Goal: Transaction & Acquisition: Register for event/course

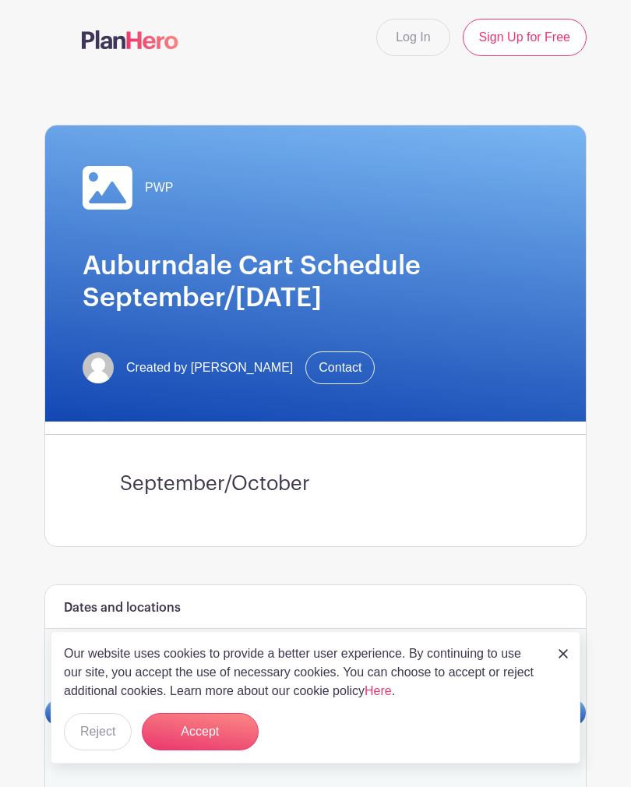
click at [221, 739] on button "Accept" at bounding box center [200, 731] width 117 height 37
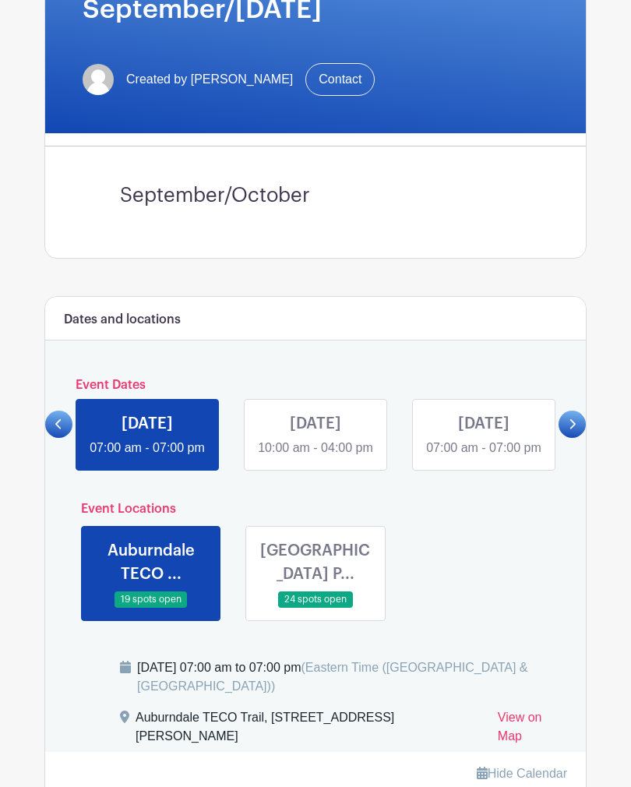
scroll to position [318, 0]
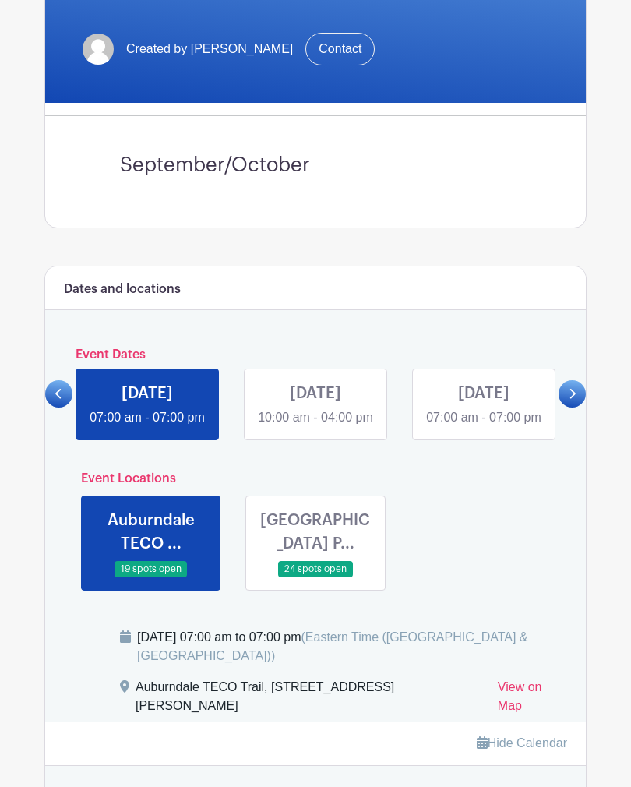
click at [574, 400] on icon at bounding box center [573, 395] width 6 height 10
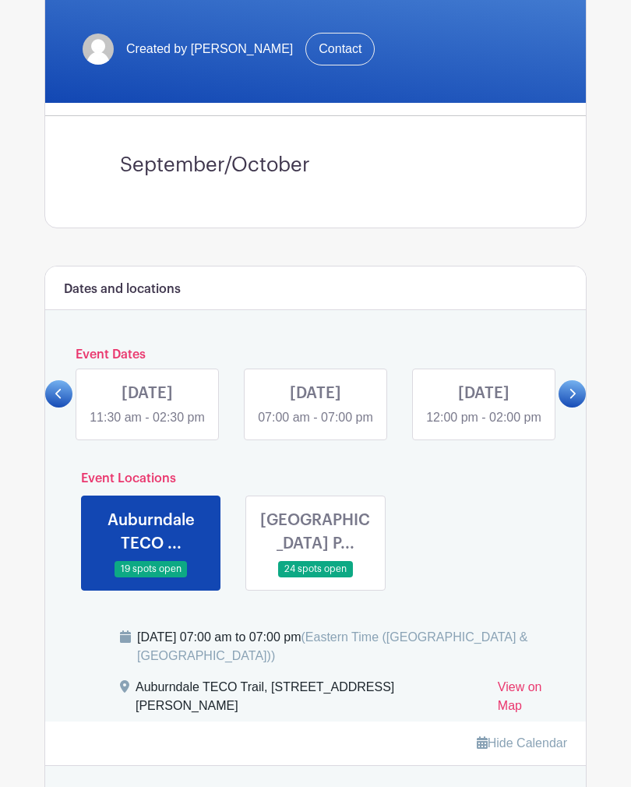
click at [577, 407] on link at bounding box center [572, 393] width 27 height 27
click at [484, 427] on link at bounding box center [484, 427] width 0 height 0
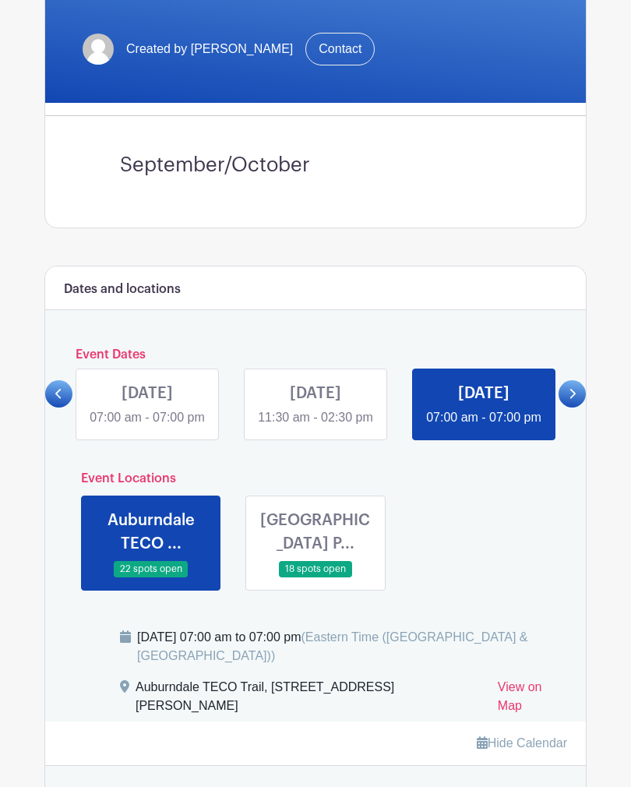
click at [484, 427] on link at bounding box center [484, 427] width 0 height 0
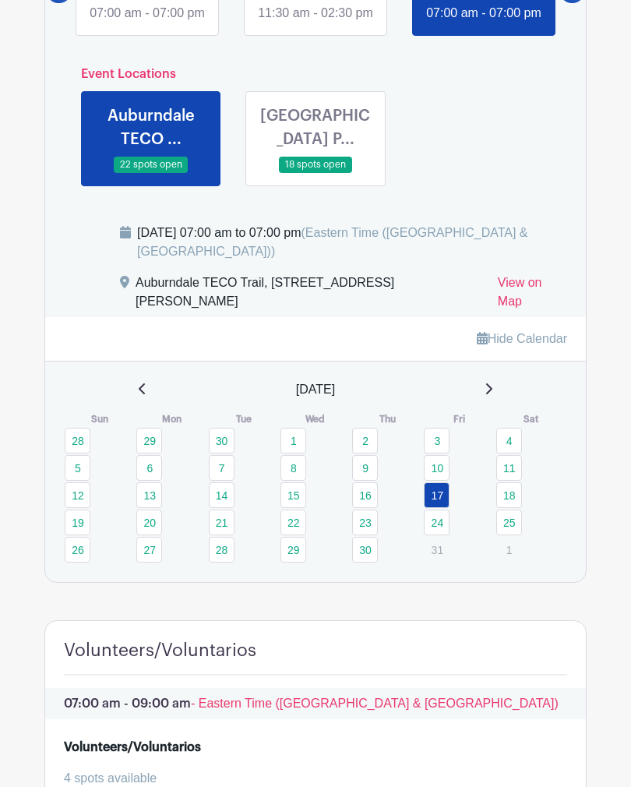
scroll to position [722, 0]
click at [316, 174] on link at bounding box center [316, 174] width 0 height 0
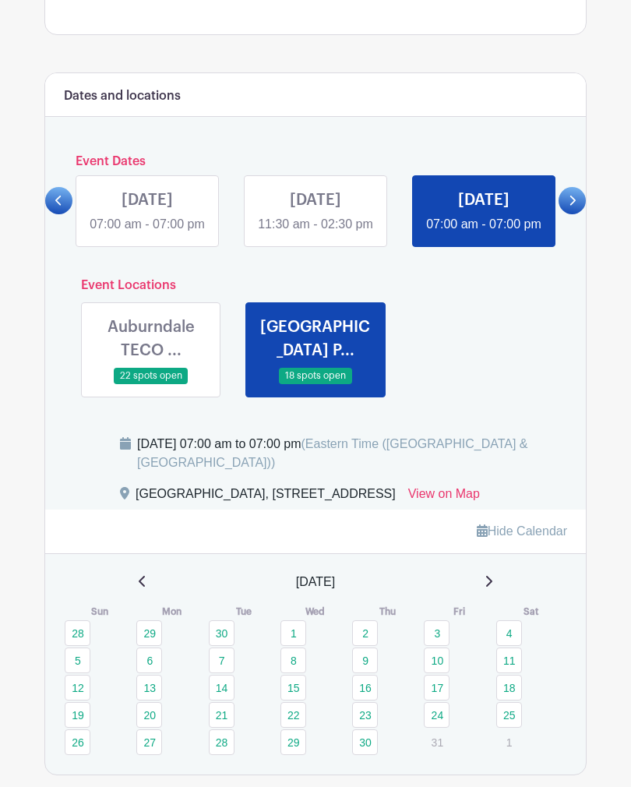
scroll to position [504, 0]
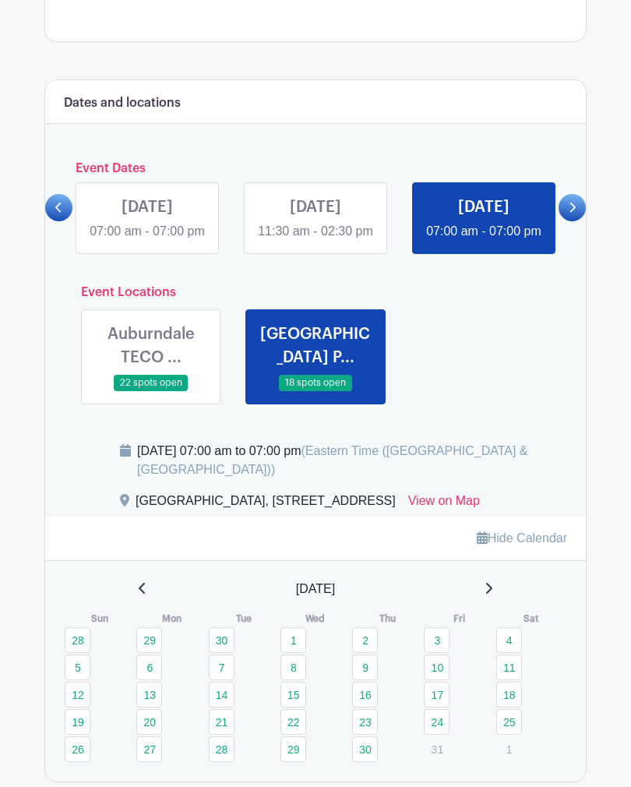
click at [569, 214] on icon at bounding box center [572, 209] width 7 height 12
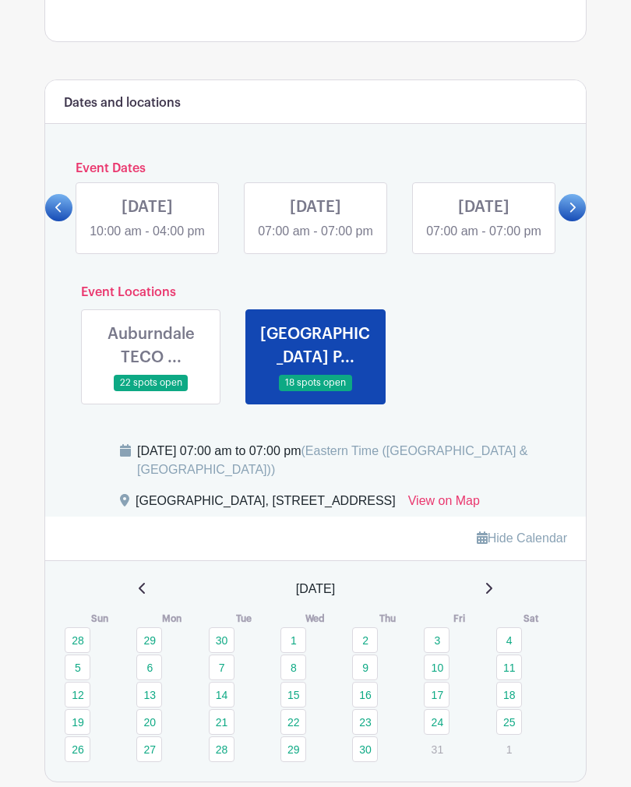
click at [578, 221] on link at bounding box center [572, 207] width 27 height 27
click at [484, 241] on link at bounding box center [484, 241] width 0 height 0
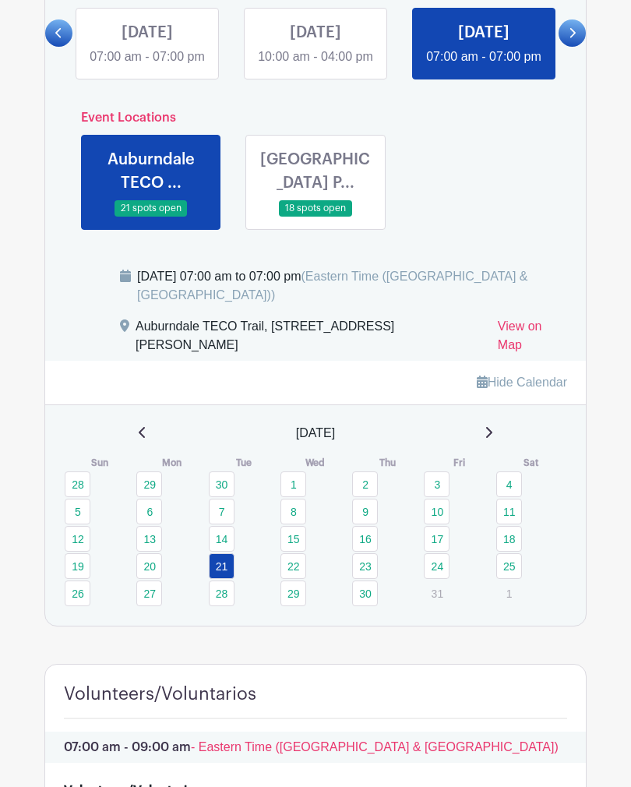
scroll to position [676, 0]
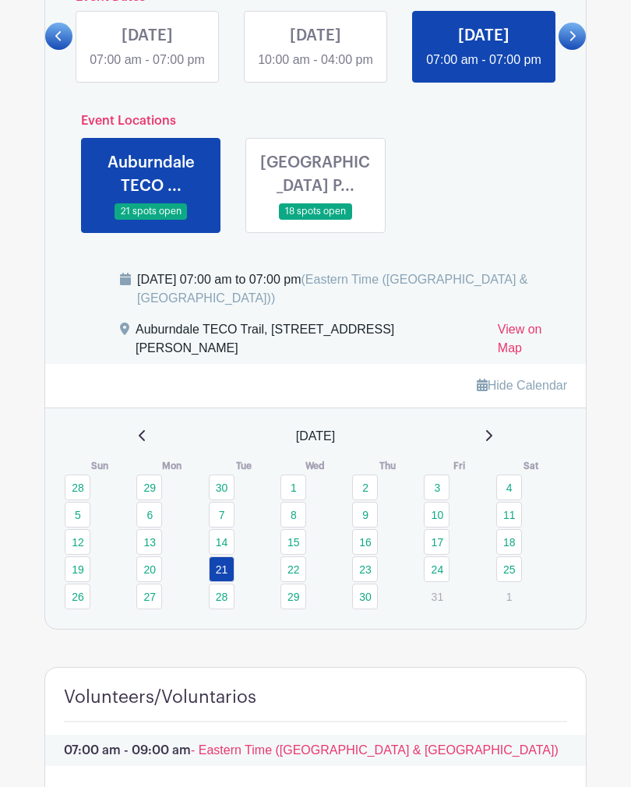
click at [316, 220] on link at bounding box center [316, 220] width 0 height 0
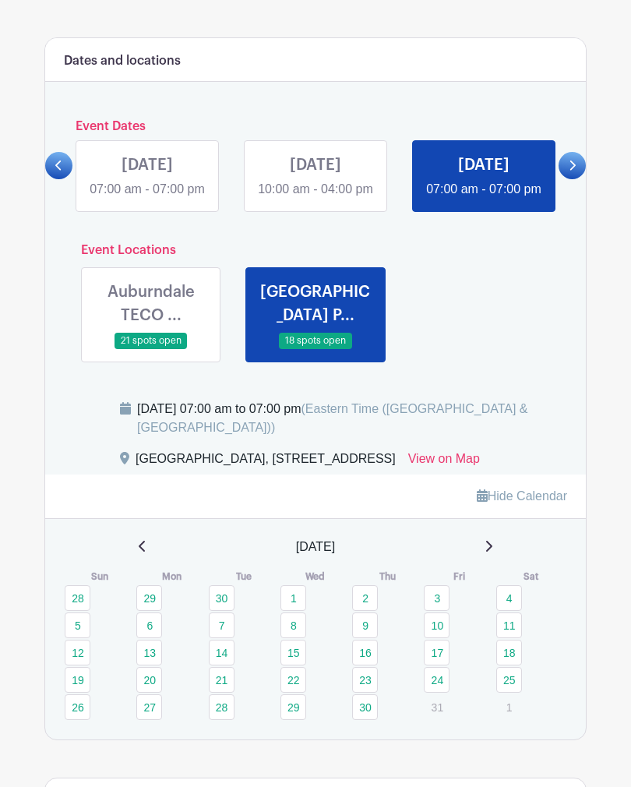
scroll to position [545, 0]
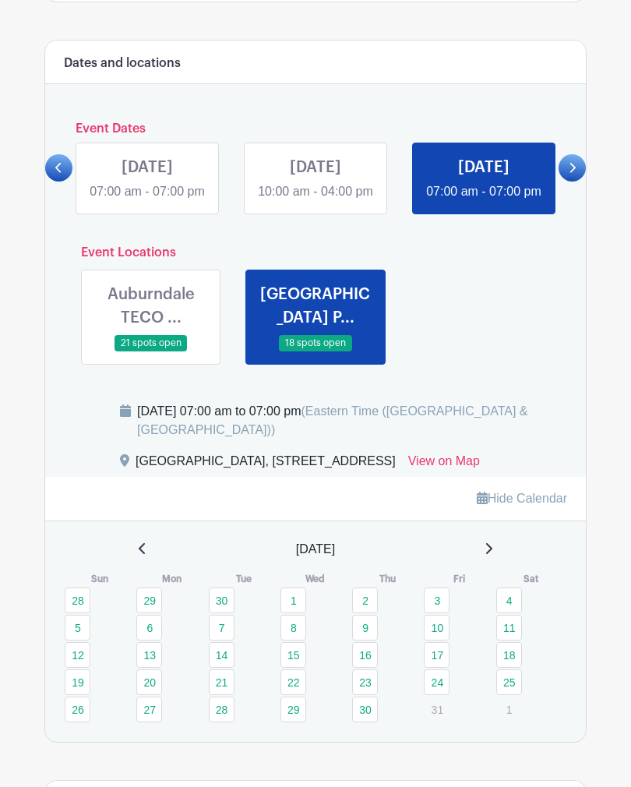
click at [151, 351] on link at bounding box center [151, 351] width 0 height 0
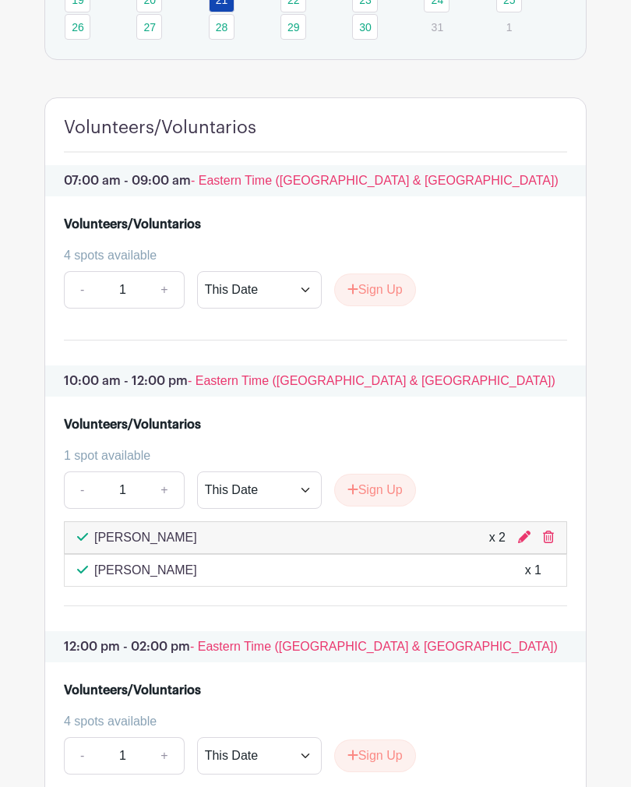
scroll to position [1245, 0]
click at [549, 544] on icon at bounding box center [548, 537] width 11 height 12
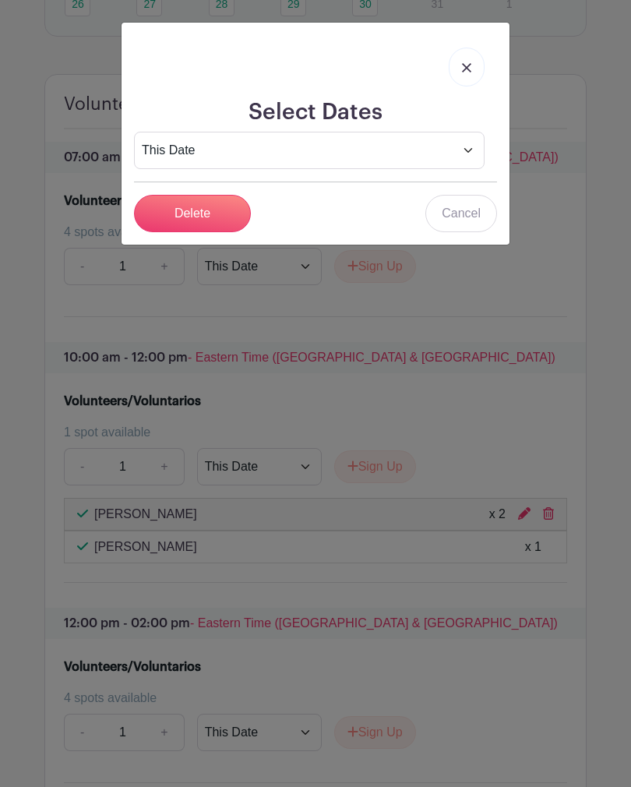
click at [224, 218] on input "Delete" at bounding box center [192, 213] width 117 height 37
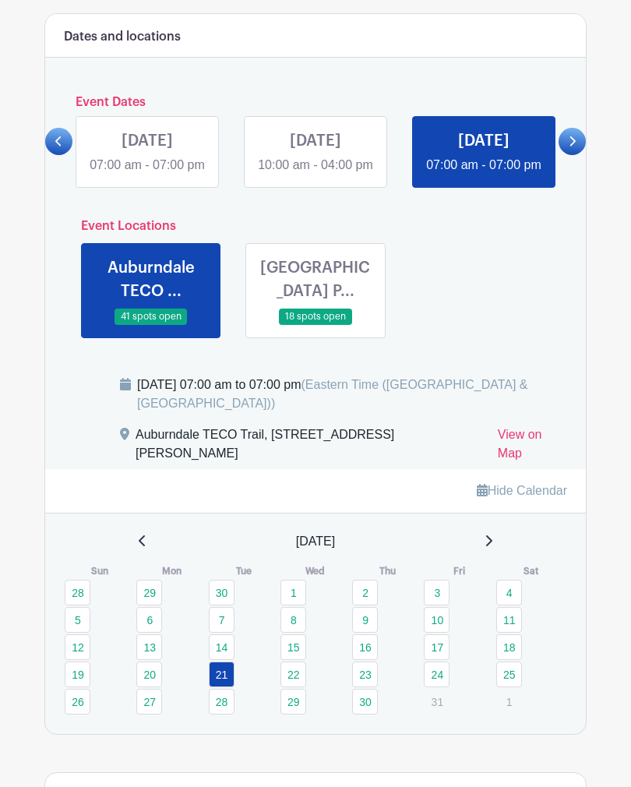
scroll to position [570, 0]
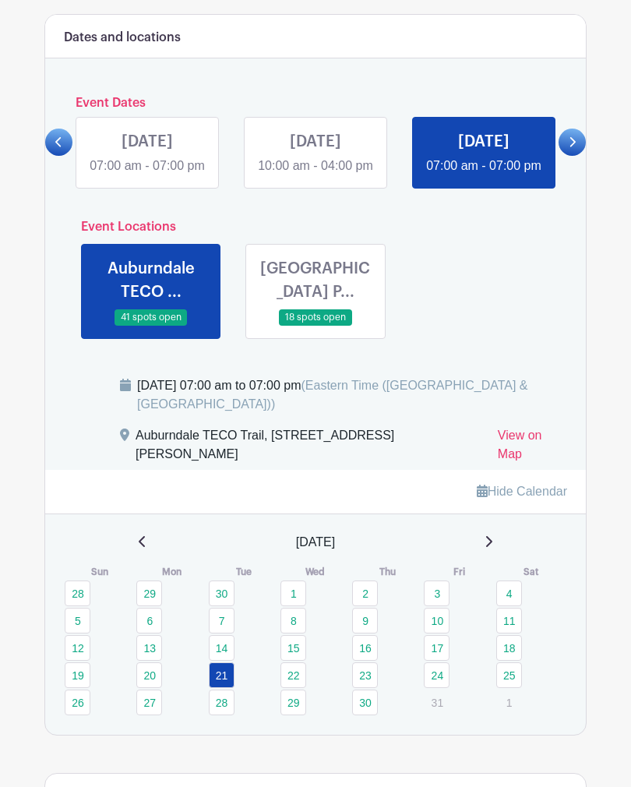
click at [64, 155] on link at bounding box center [58, 142] width 27 height 27
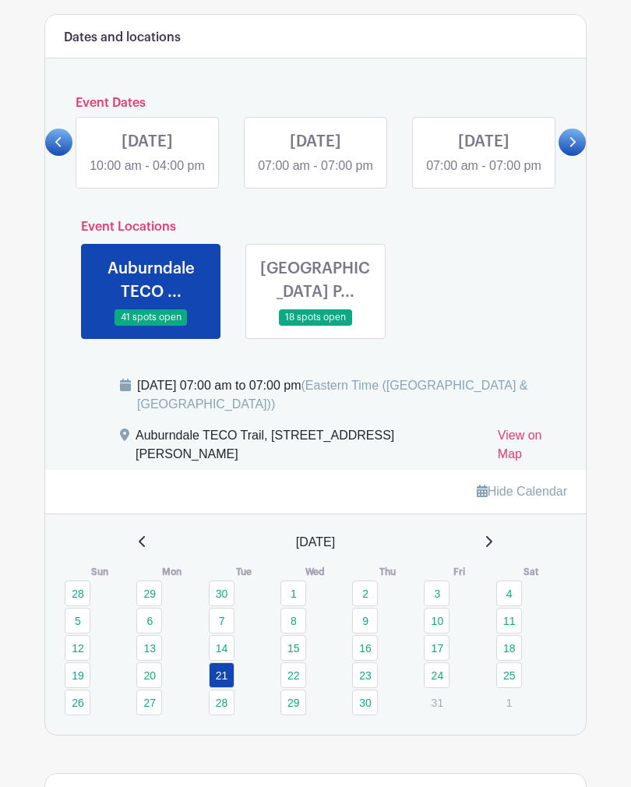
click at [147, 175] on link at bounding box center [147, 175] width 0 height 0
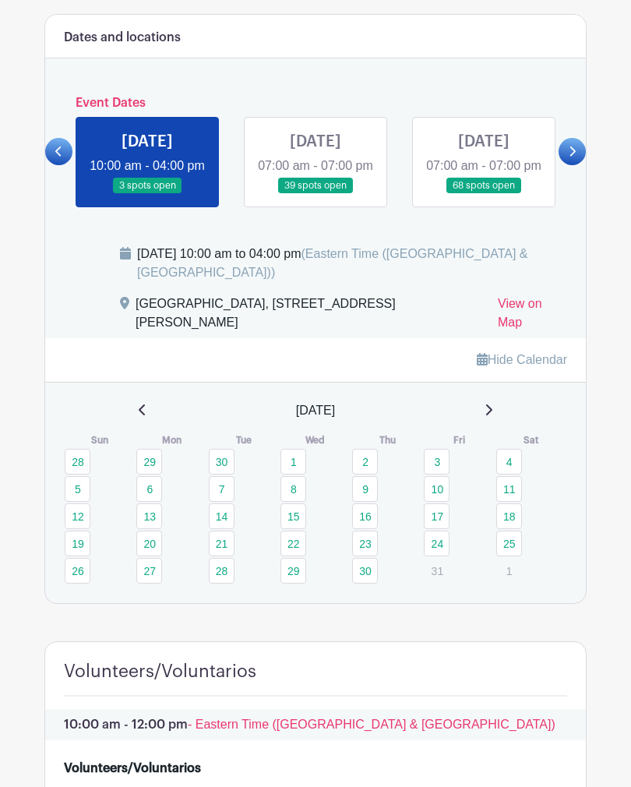
click at [66, 165] on link at bounding box center [58, 151] width 27 height 27
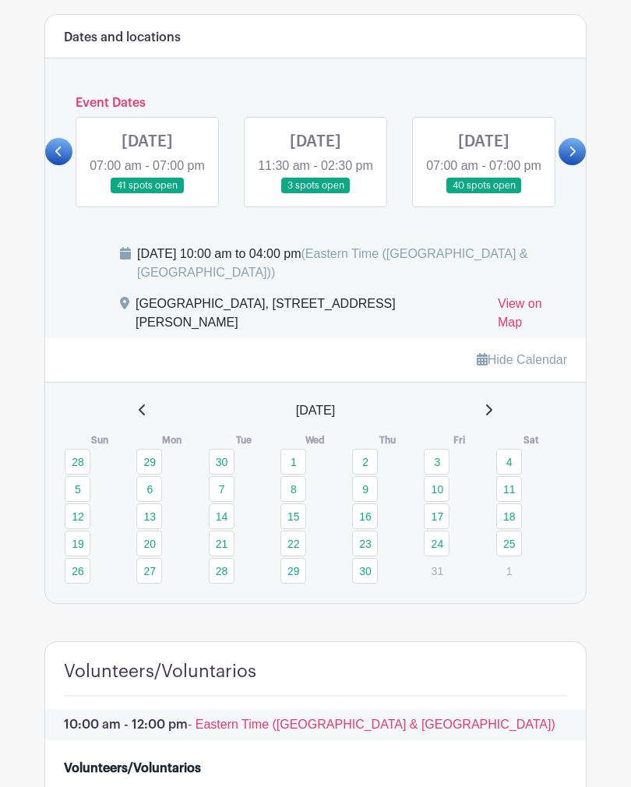
click at [484, 194] on link at bounding box center [484, 194] width 0 height 0
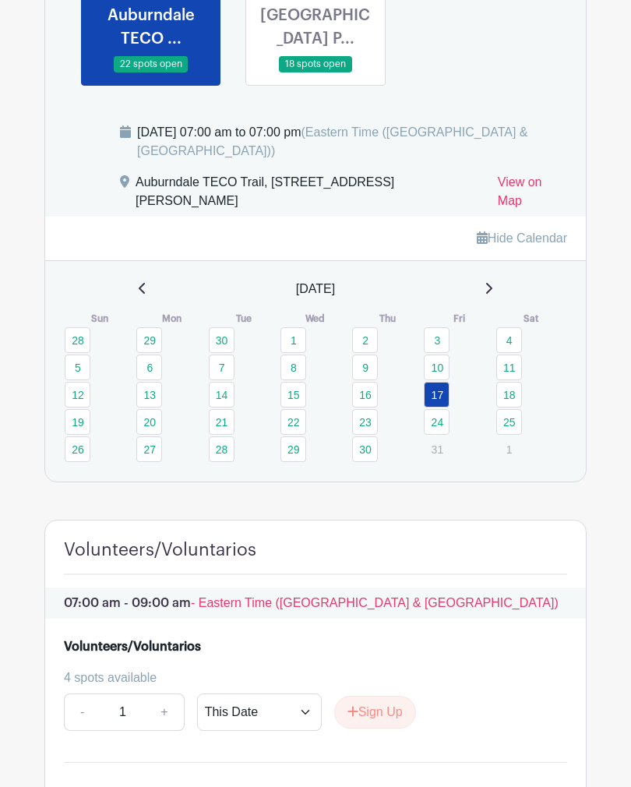
scroll to position [822, 0]
click at [316, 74] on link at bounding box center [316, 74] width 0 height 0
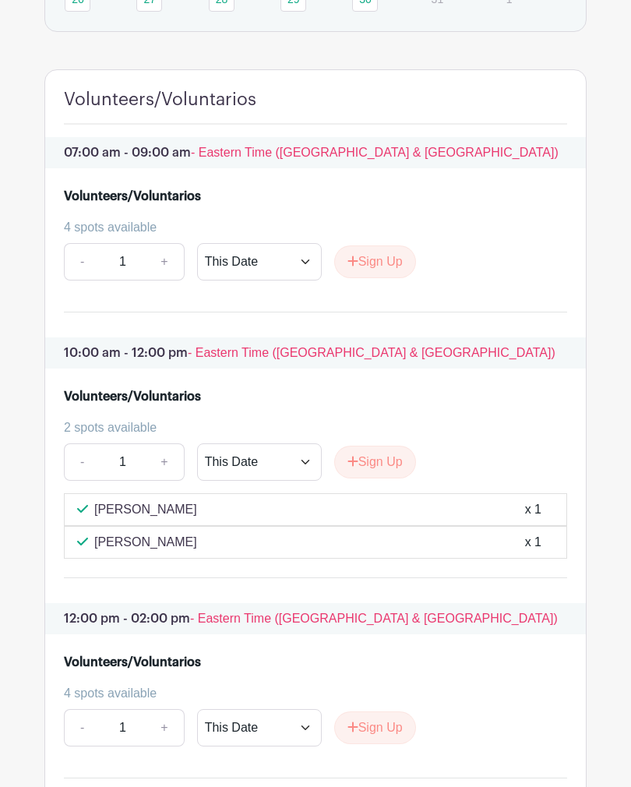
scroll to position [1255, 0]
click at [405, 478] on button "Sign Up" at bounding box center [375, 462] width 82 height 33
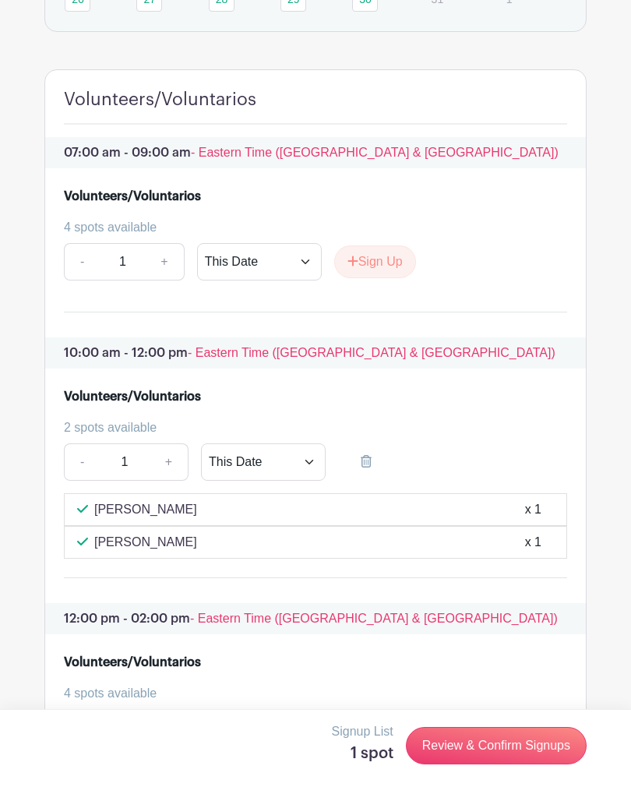
click at [515, 760] on link "Review & Confirm Signups" at bounding box center [496, 745] width 181 height 37
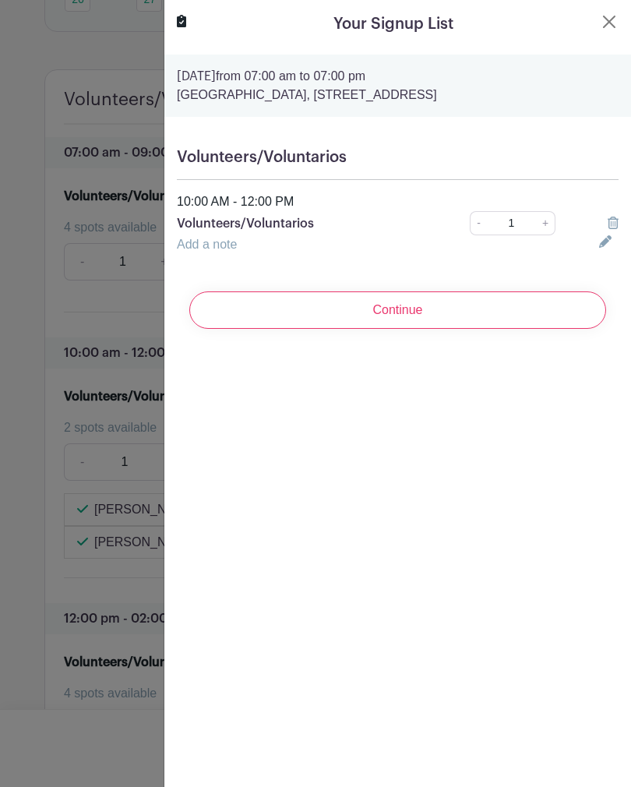
click at [439, 314] on input "Continue" at bounding box center [397, 309] width 417 height 37
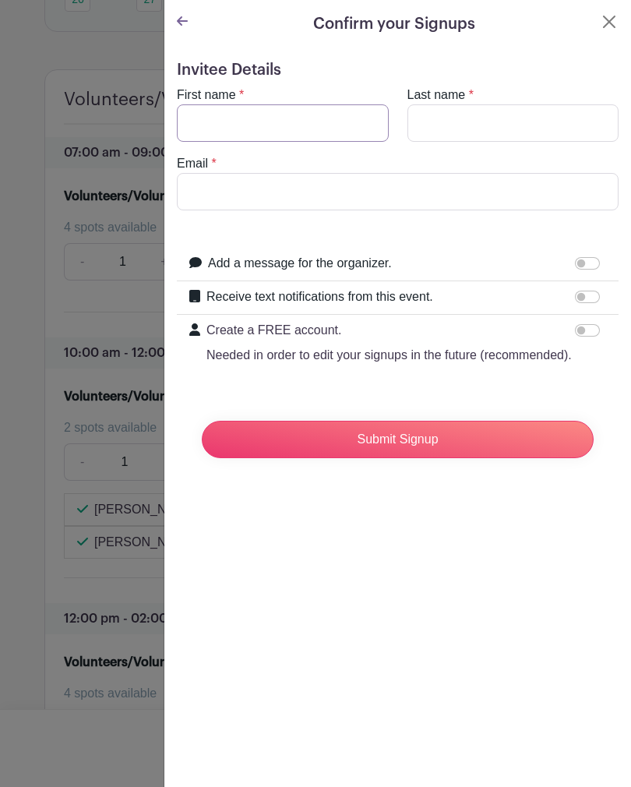
click at [302, 129] on input "First name" at bounding box center [283, 122] width 212 height 37
type input "Rona"
click at [472, 127] on input "Last name" at bounding box center [513, 122] width 212 height 37
type input "[PERSON_NAME]"
click at [302, 195] on input "Email" at bounding box center [398, 191] width 442 height 37
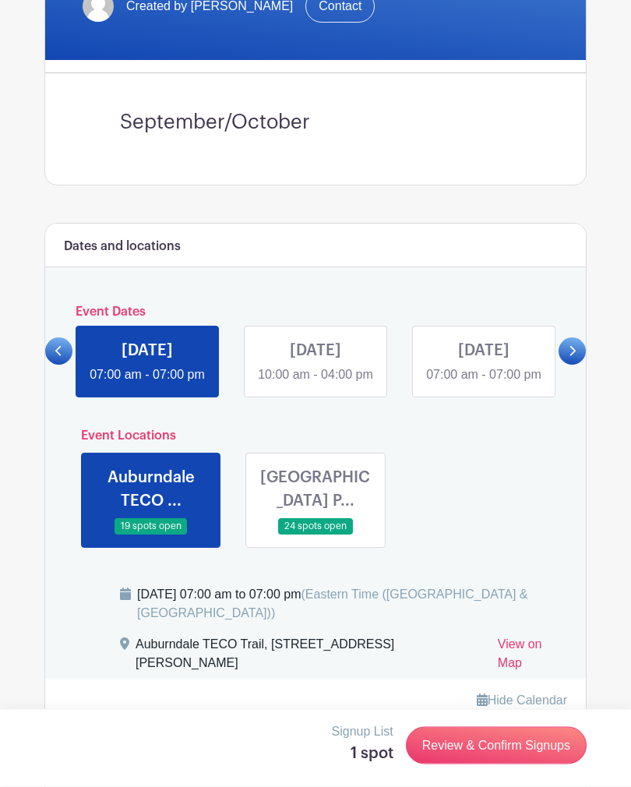
scroll to position [363, 0]
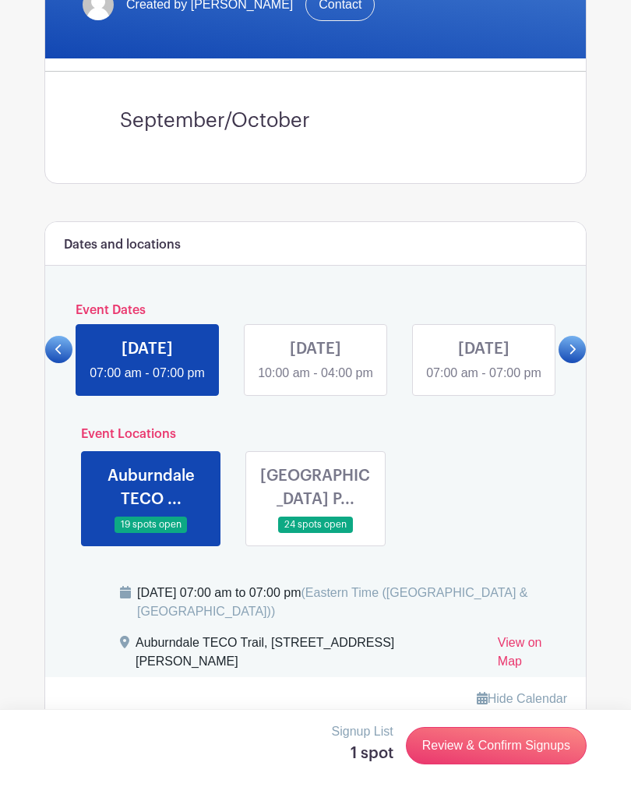
click at [571, 354] on icon at bounding box center [573, 349] width 6 height 10
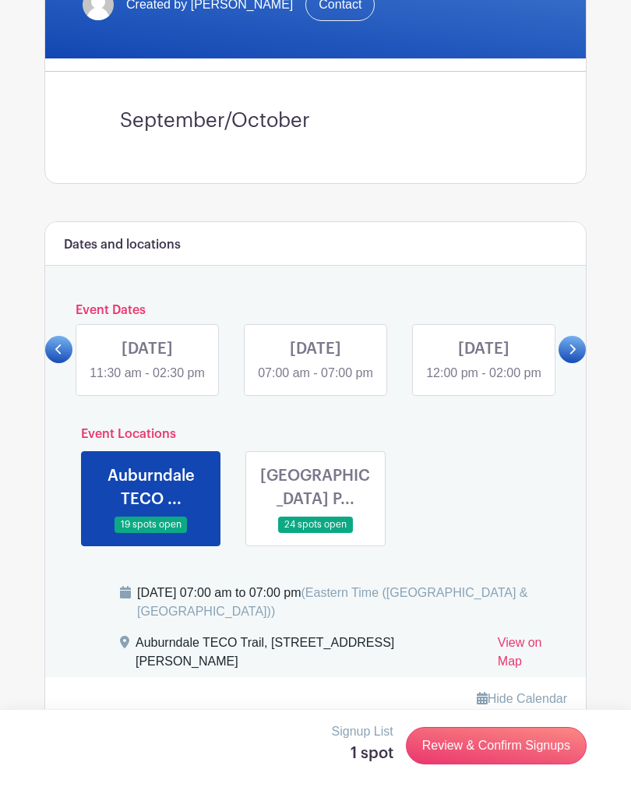
click at [576, 355] on icon at bounding box center [572, 350] width 7 height 12
click at [484, 383] on link at bounding box center [484, 383] width 0 height 0
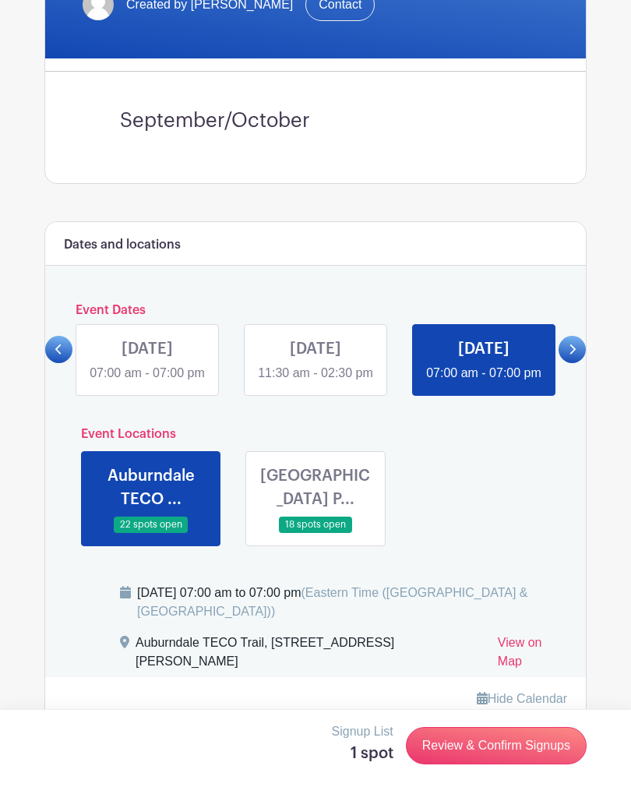
click at [316, 533] on link at bounding box center [316, 533] width 0 height 0
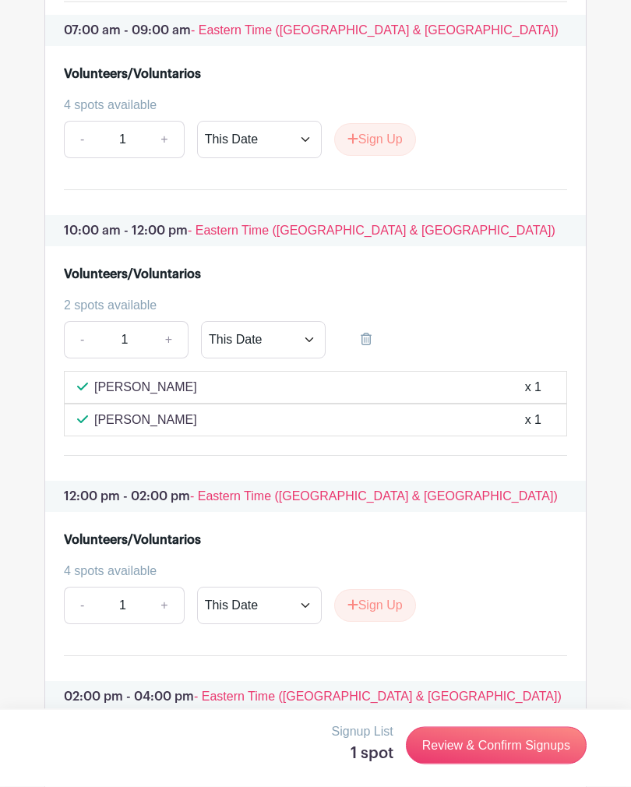
scroll to position [1377, 0]
click at [530, 764] on link "Review & Confirm Signups" at bounding box center [496, 745] width 181 height 37
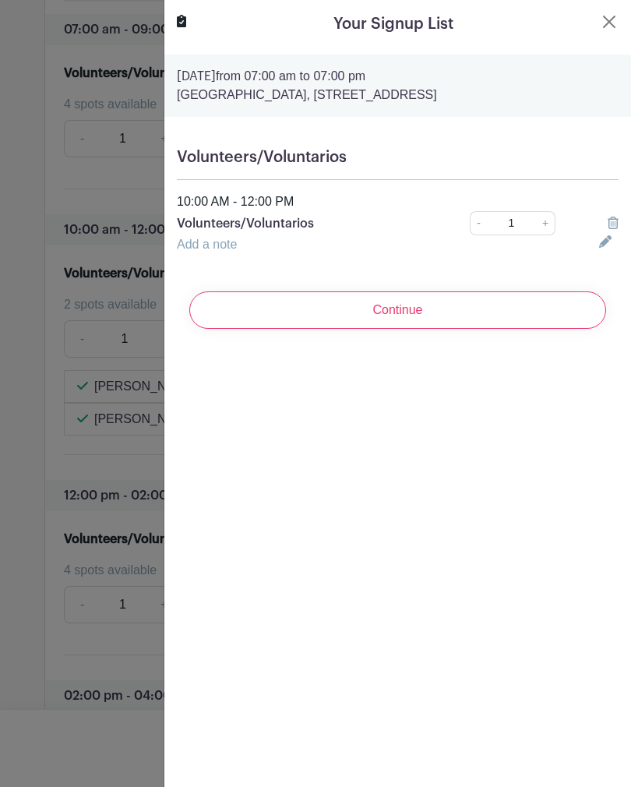
click at [441, 316] on input "Continue" at bounding box center [397, 309] width 417 height 37
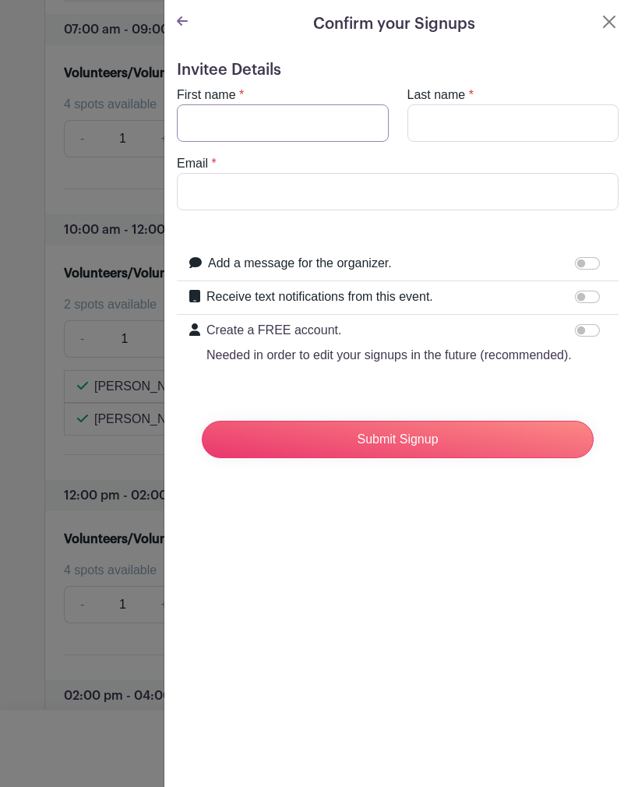
click at [320, 118] on input "First name" at bounding box center [283, 122] width 212 height 37
type input "Rona"
click at [485, 113] on input "Last name" at bounding box center [513, 122] width 212 height 37
type input "[PERSON_NAME]"
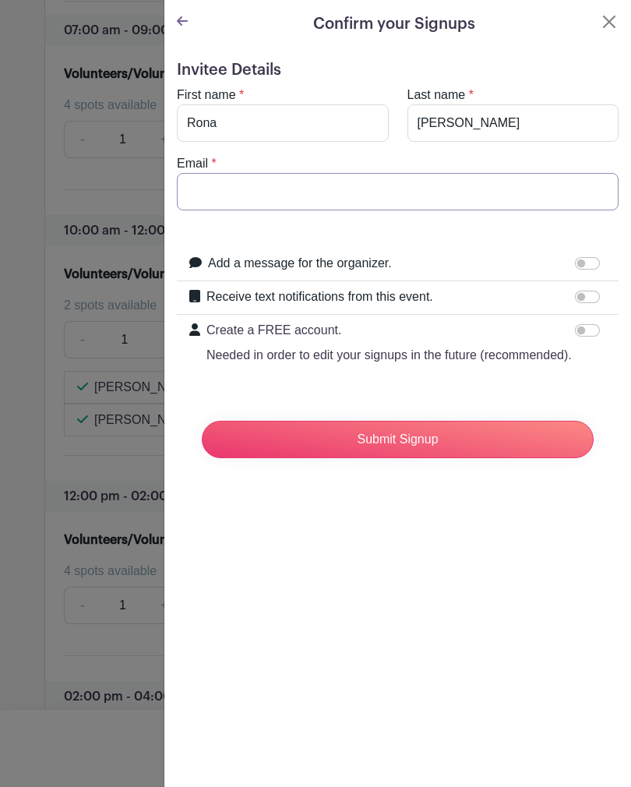
click at [263, 196] on input "Email" at bounding box center [398, 191] width 442 height 37
type input "ro"
type input "rona.hester@gmail.com"
click at [456, 446] on input "Submit Signup" at bounding box center [398, 439] width 392 height 37
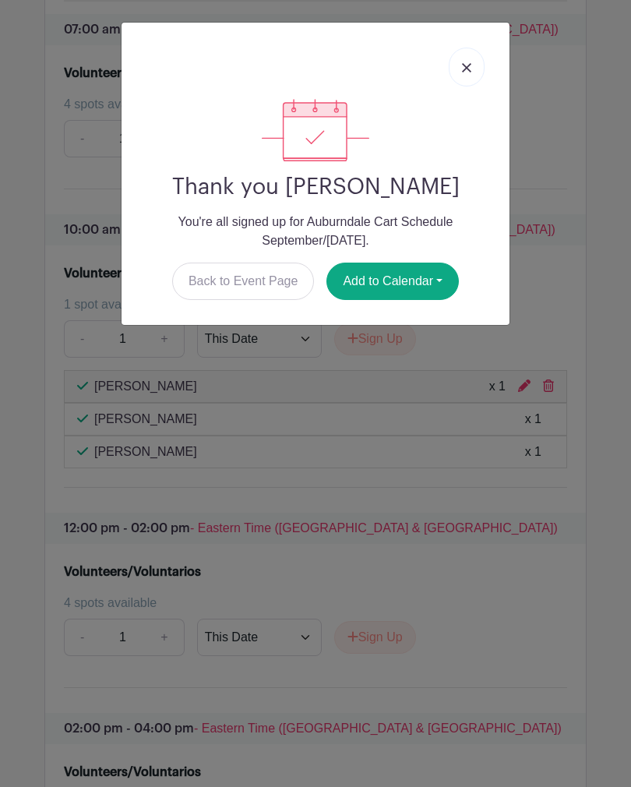
click at [430, 283] on button "Add to Calendar" at bounding box center [392, 281] width 132 height 37
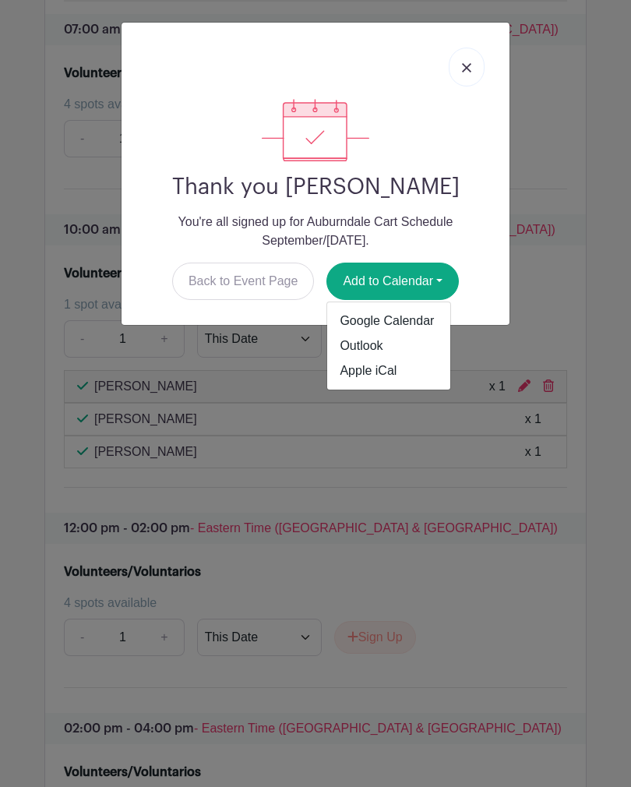
click at [427, 323] on link "Google Calendar" at bounding box center [388, 321] width 123 height 25
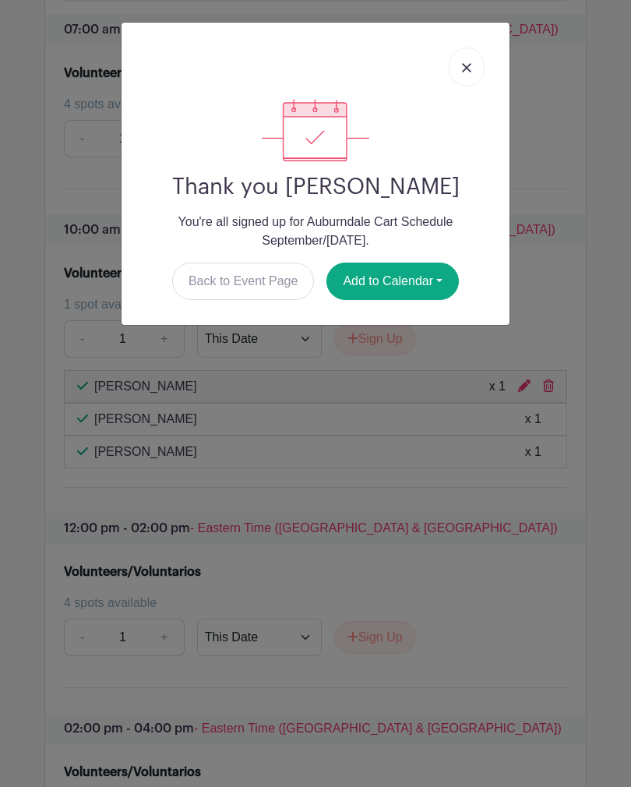
scroll to position [1377, 0]
click at [467, 72] on img at bounding box center [466, 67] width 9 height 9
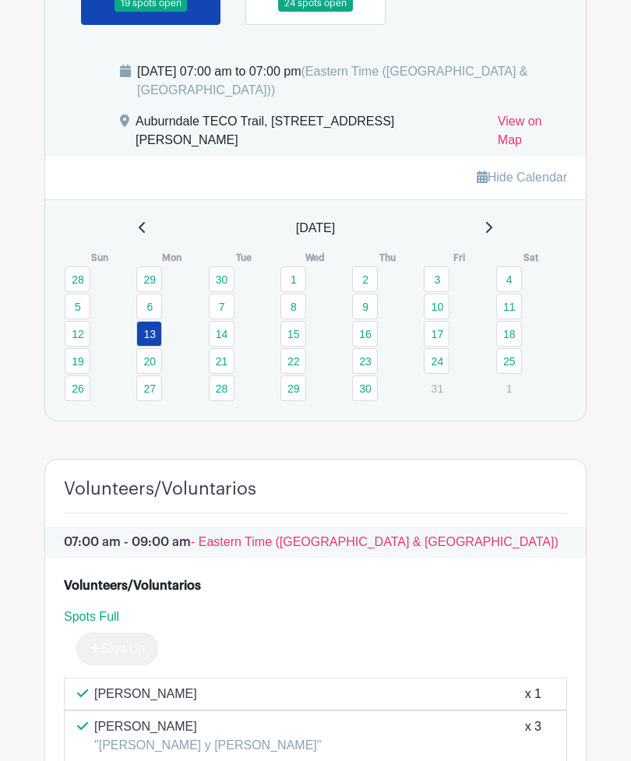
scroll to position [922, 0]
click at [445, 347] on link "17" at bounding box center [437, 334] width 26 height 26
click at [441, 347] on link "17" at bounding box center [437, 334] width 26 height 26
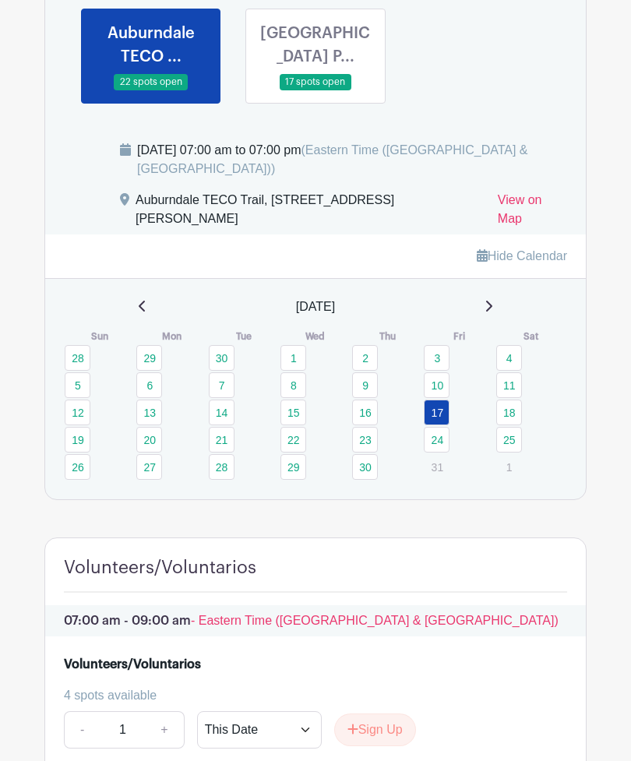
scroll to position [753, 0]
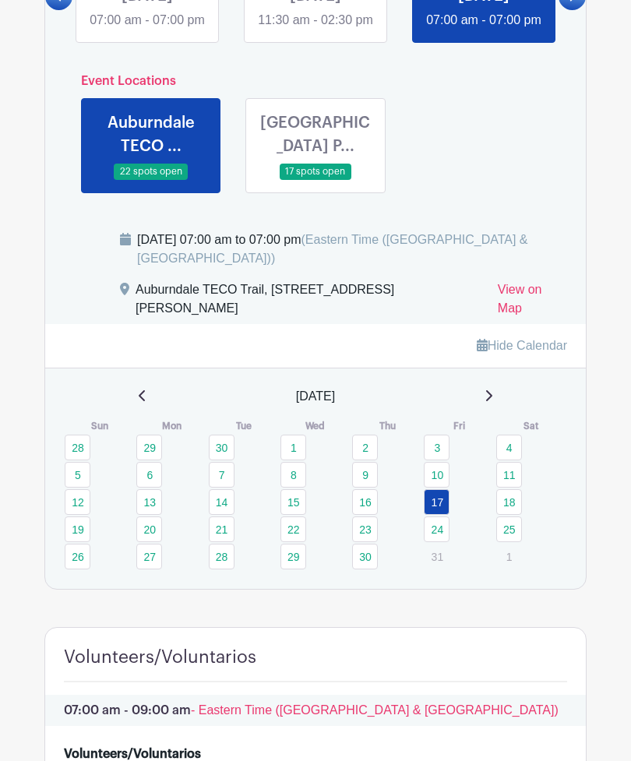
click at [316, 181] on link at bounding box center [316, 181] width 0 height 0
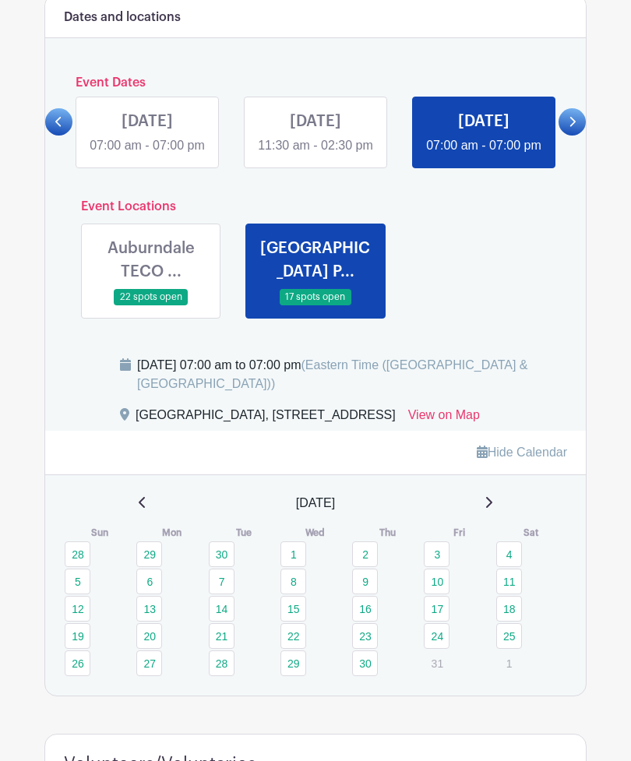
scroll to position [628, 0]
click at [575, 136] on link at bounding box center [572, 121] width 27 height 27
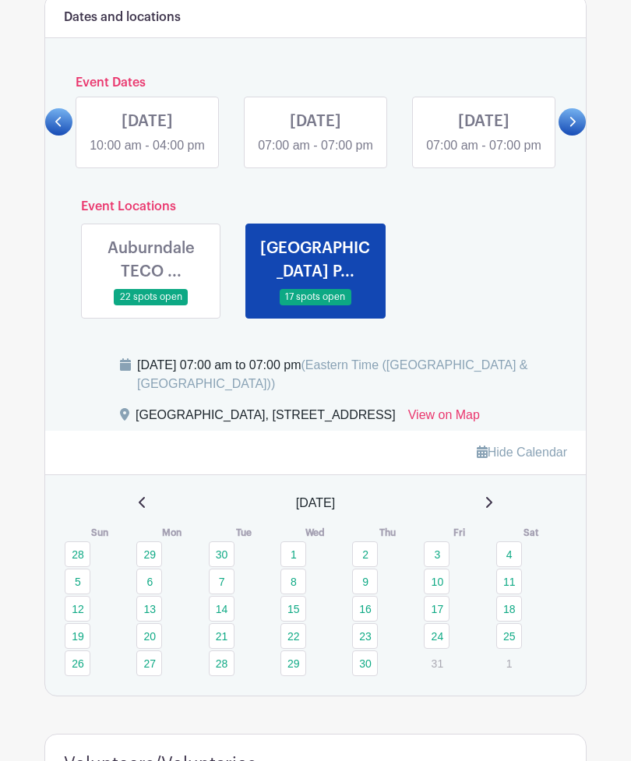
click at [574, 127] on icon at bounding box center [573, 122] width 6 height 10
click at [574, 136] on link at bounding box center [572, 121] width 27 height 27
click at [579, 136] on link at bounding box center [572, 121] width 27 height 27
click at [484, 155] on link at bounding box center [484, 155] width 0 height 0
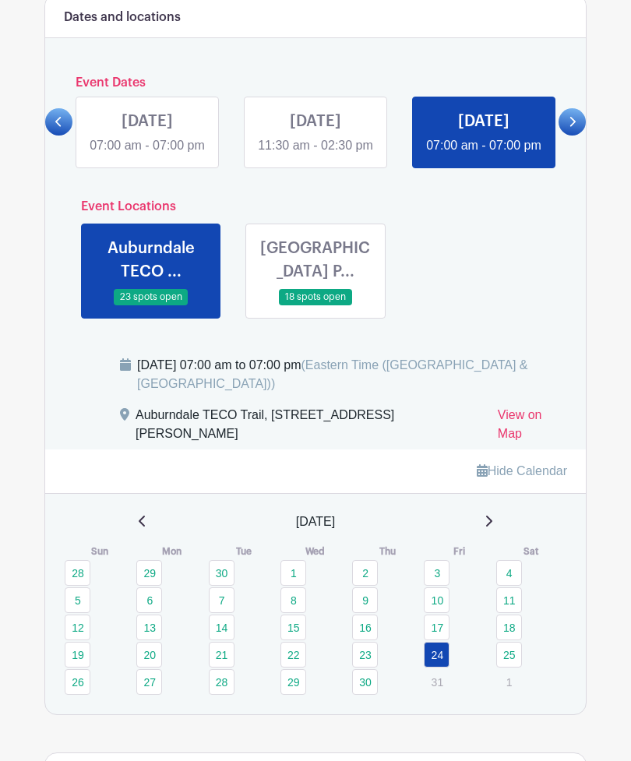
click at [316, 305] on link at bounding box center [316, 305] width 0 height 0
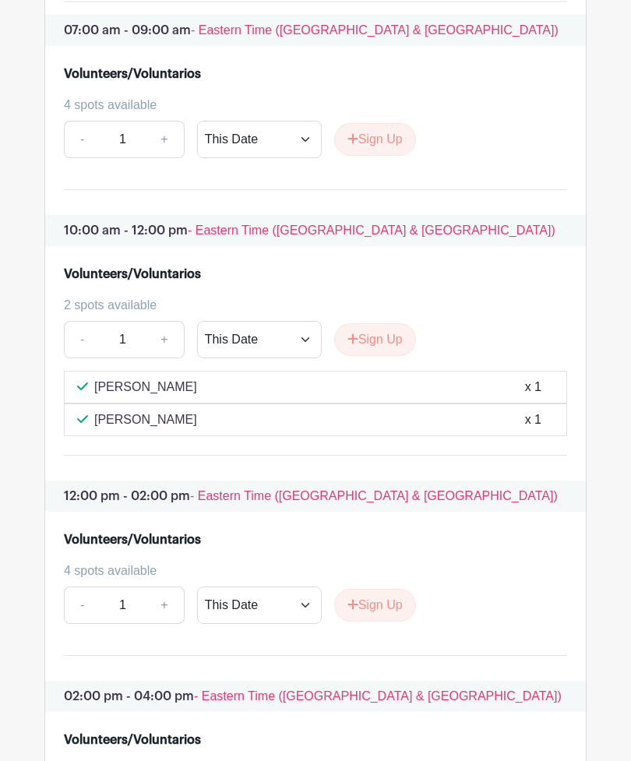
scroll to position [1415, 0]
click at [382, 356] on button "Sign Up" at bounding box center [375, 339] width 82 height 33
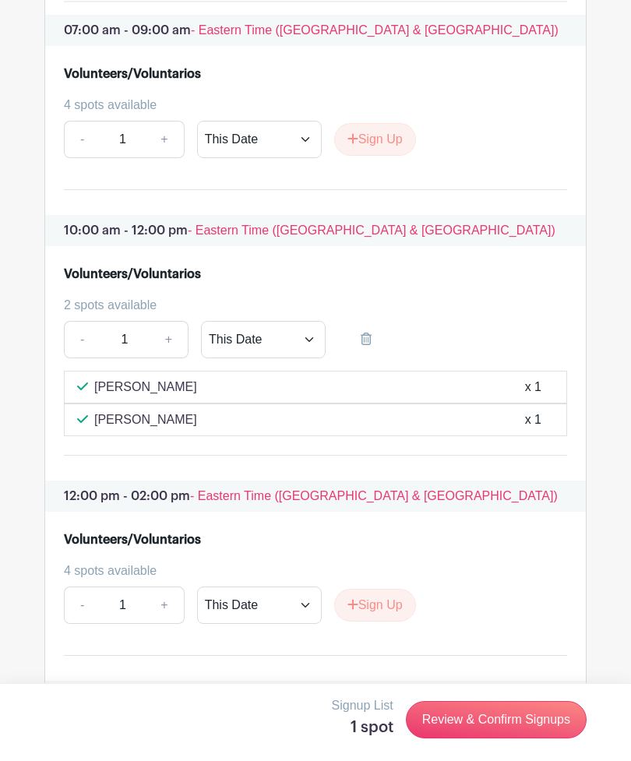
click at [515, 739] on link "Review & Confirm Signups" at bounding box center [496, 719] width 181 height 37
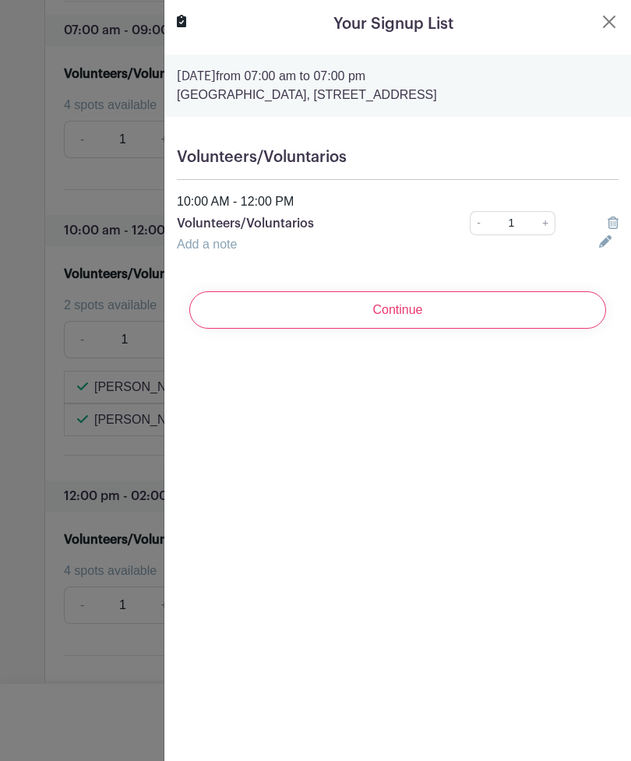
click at [440, 318] on input "Continue" at bounding box center [397, 309] width 417 height 37
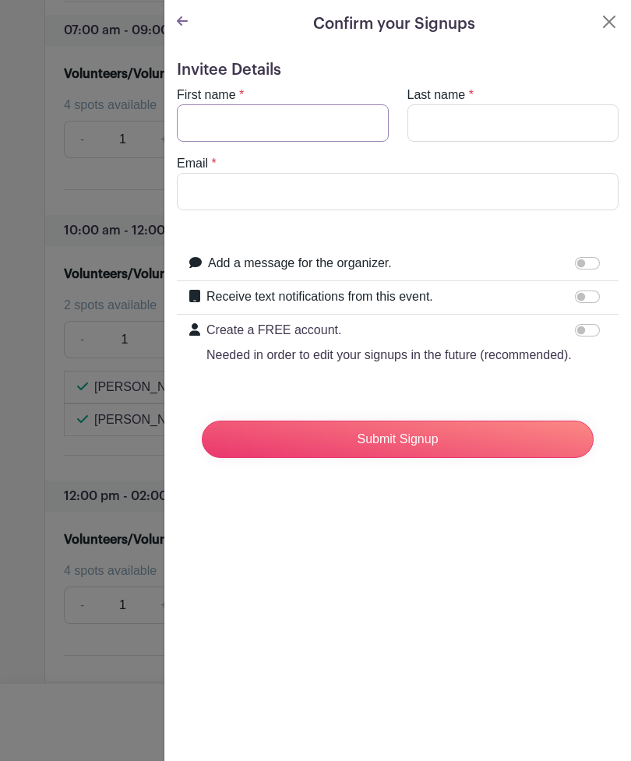
click at [269, 124] on input "First name" at bounding box center [283, 122] width 212 height 37
type input "Rona"
click at [456, 124] on input "Last name" at bounding box center [513, 122] width 212 height 37
type input "[PERSON_NAME]"
click at [242, 197] on input "Email" at bounding box center [398, 191] width 442 height 37
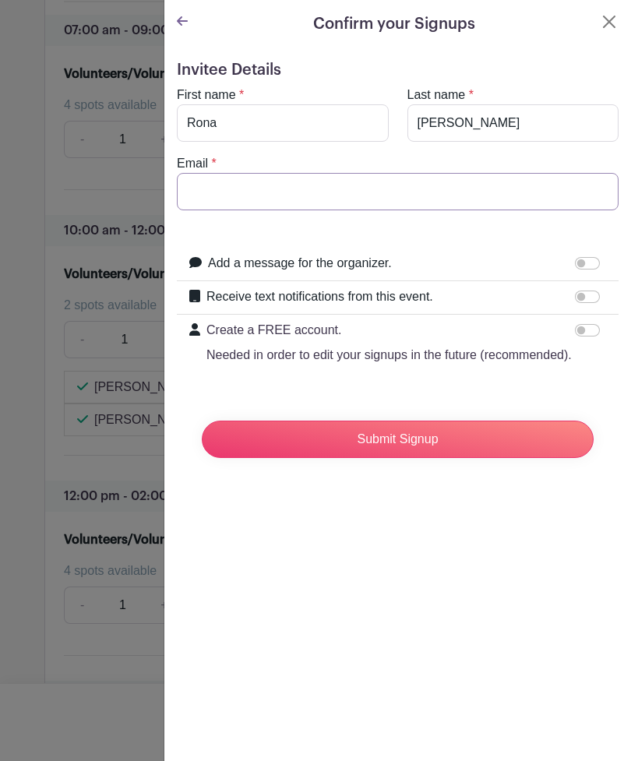
type input "r"
type input "rona.hester@gmail.com"
click at [436, 442] on input "Submit Signup" at bounding box center [398, 439] width 392 height 37
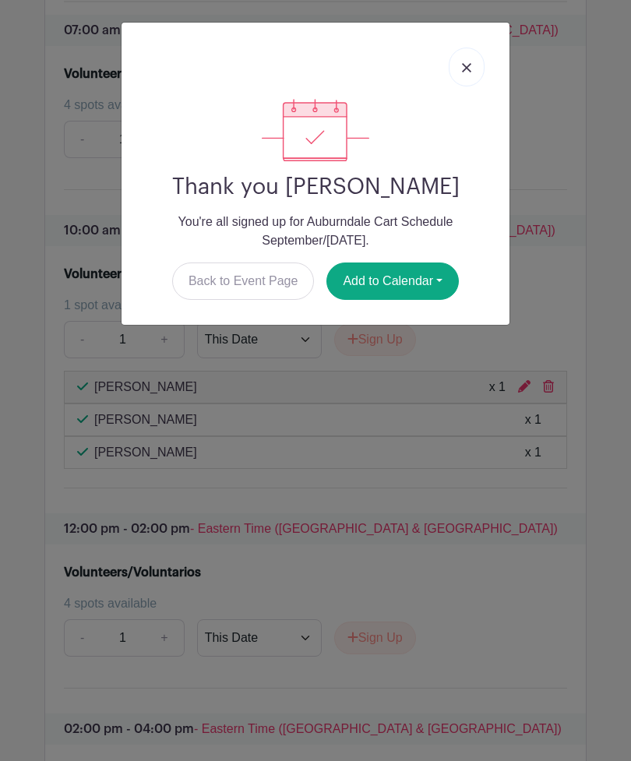
click at [470, 67] on img at bounding box center [466, 67] width 9 height 9
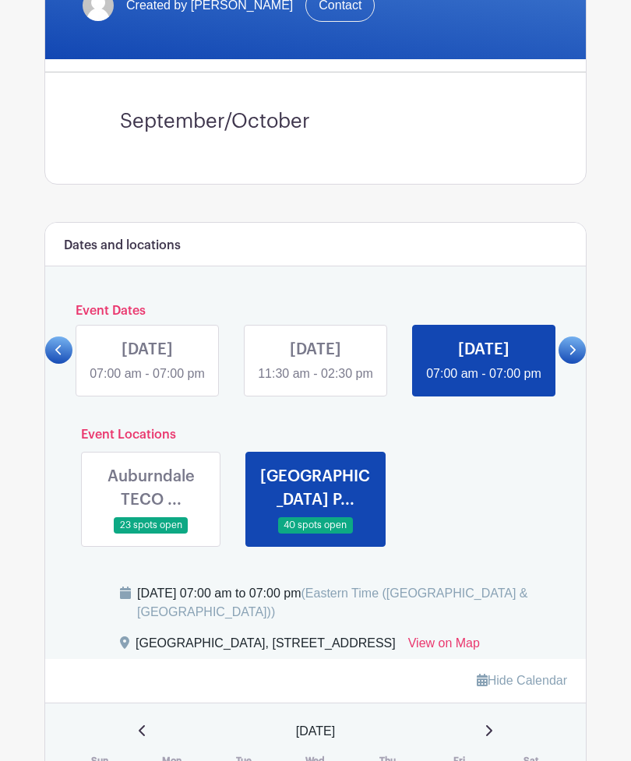
scroll to position [395, 0]
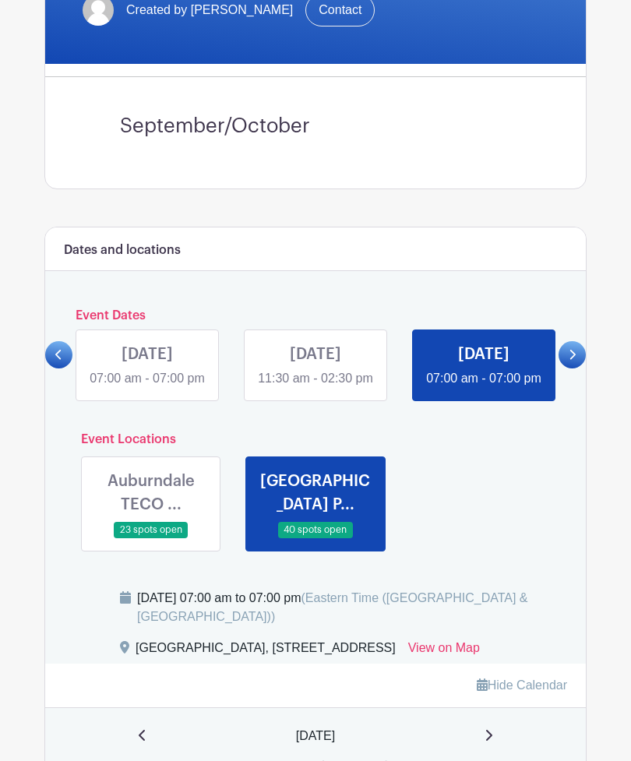
click at [573, 360] on icon at bounding box center [573, 355] width 6 height 10
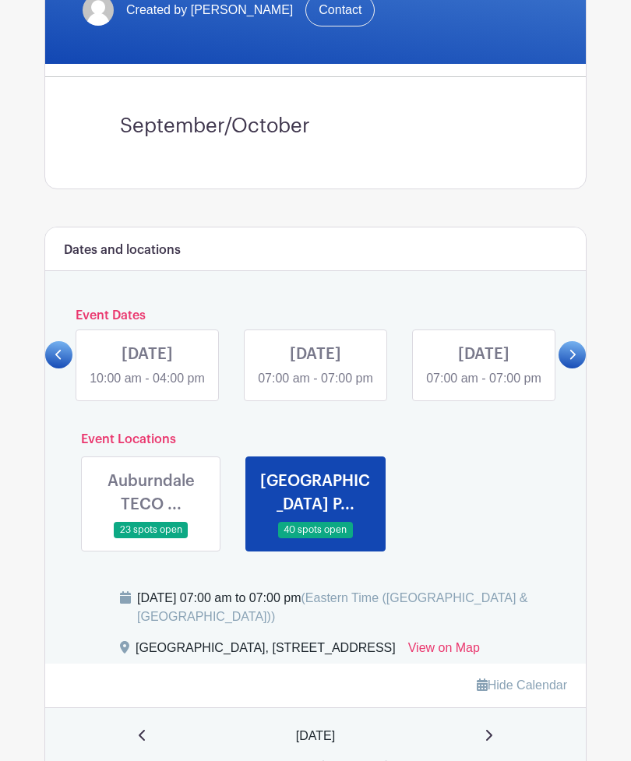
click at [576, 361] on icon at bounding box center [572, 355] width 7 height 12
click at [577, 368] on link at bounding box center [572, 354] width 27 height 27
click at [580, 369] on link at bounding box center [572, 354] width 27 height 27
click at [62, 369] on link at bounding box center [58, 354] width 27 height 27
click at [571, 361] on icon at bounding box center [572, 355] width 7 height 12
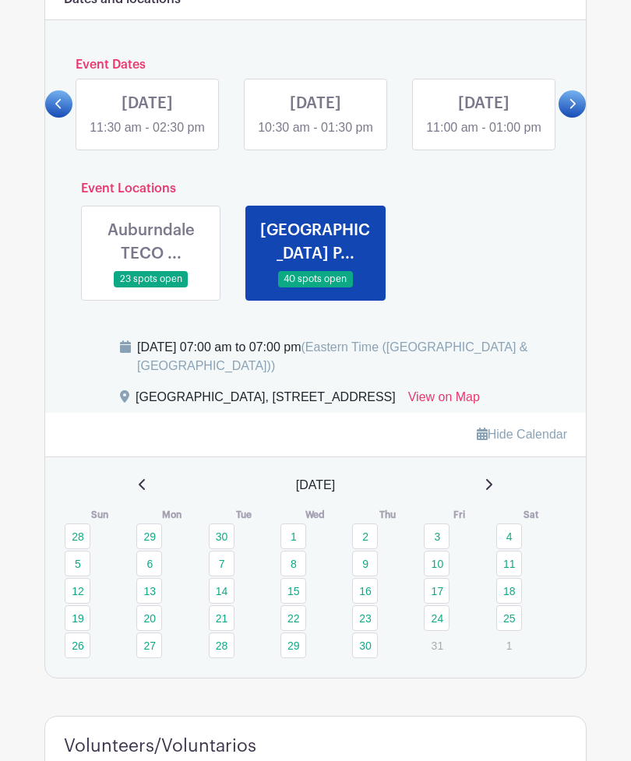
scroll to position [646, 0]
click at [433, 658] on p "31" at bounding box center [437, 645] width 26 height 24
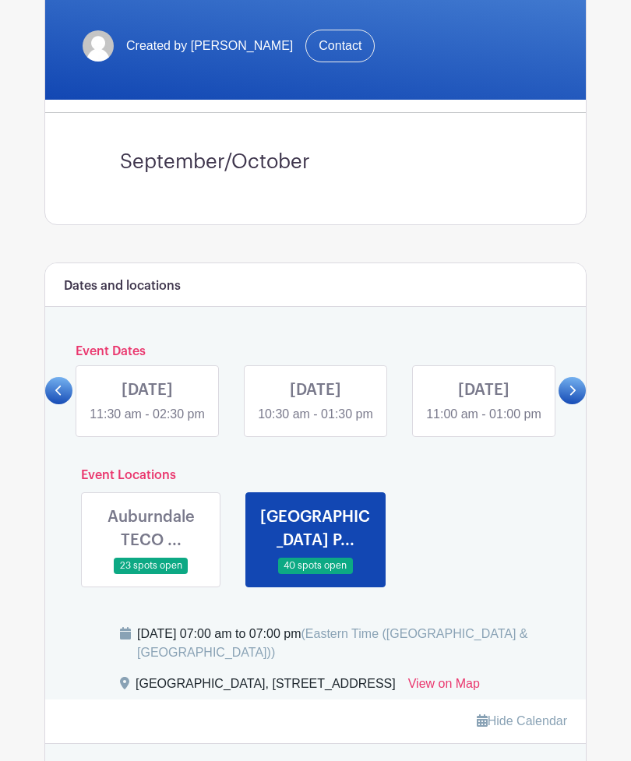
scroll to position [329, 0]
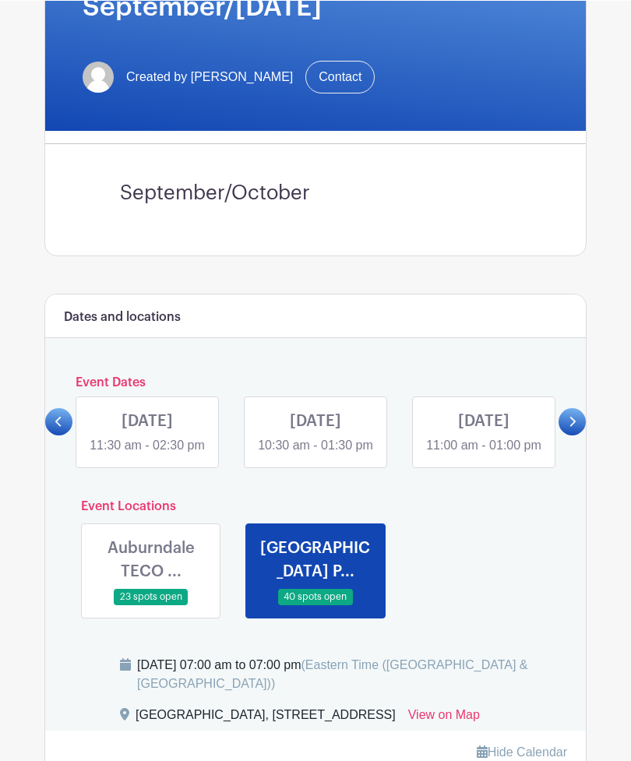
click at [147, 454] on link at bounding box center [147, 454] width 0 height 0
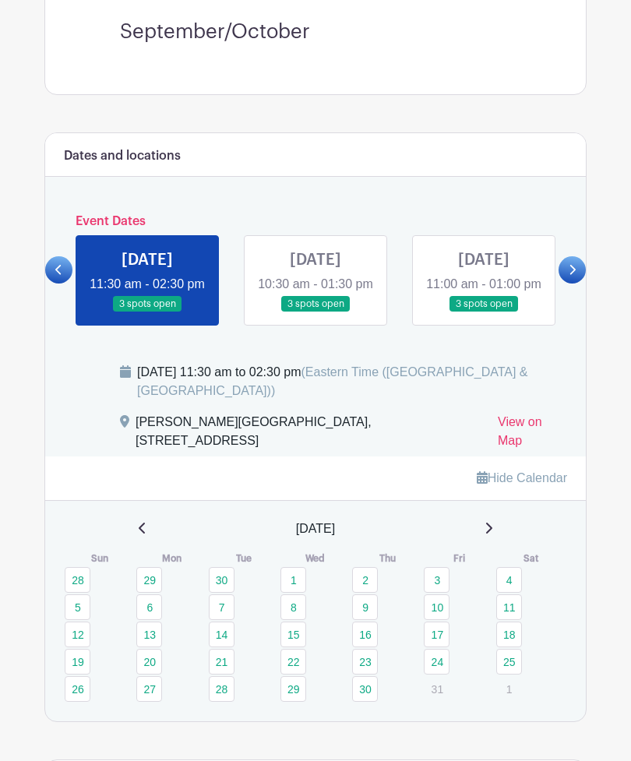
scroll to position [503, 0]
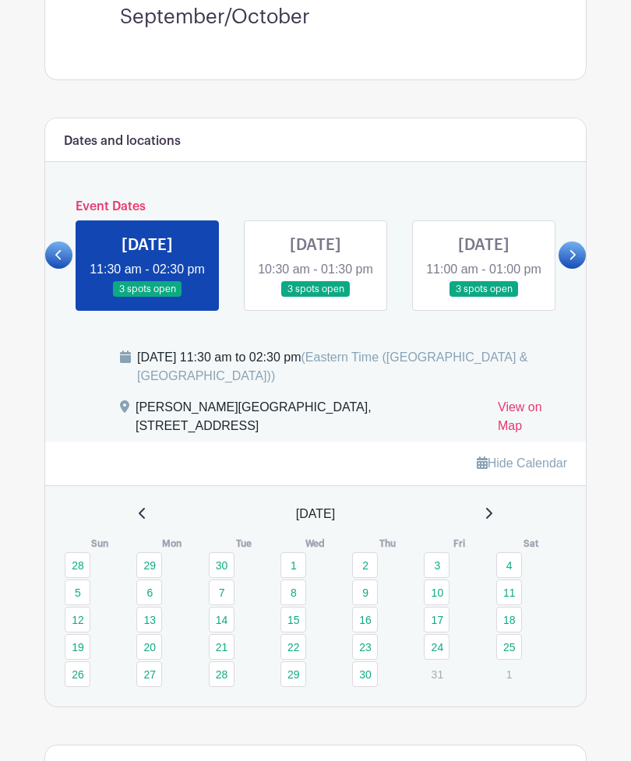
click at [439, 680] on p "31" at bounding box center [437, 675] width 26 height 24
click at [65, 264] on link at bounding box center [58, 255] width 27 height 27
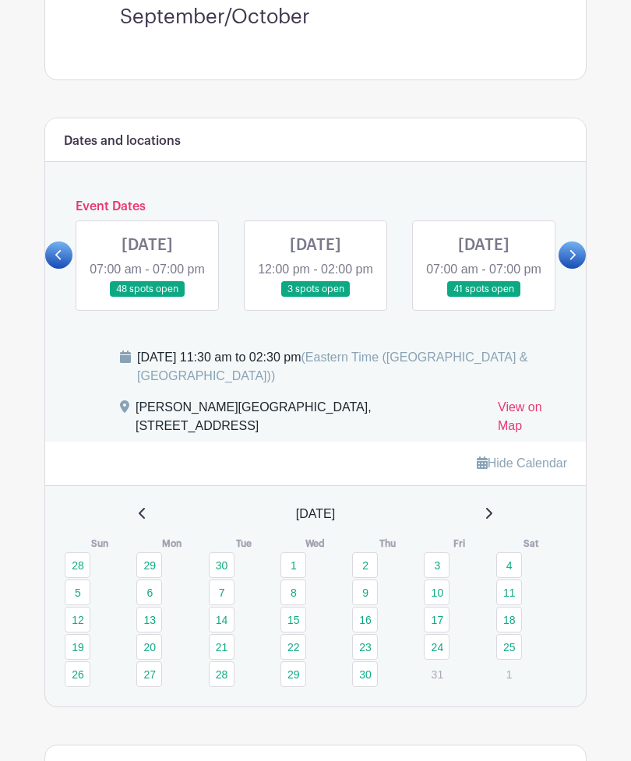
click at [484, 298] on link at bounding box center [484, 298] width 0 height 0
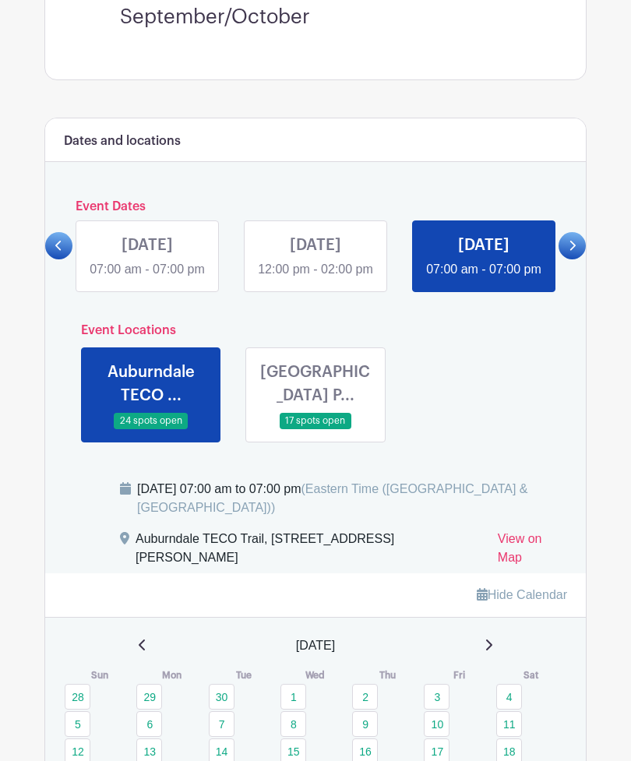
click at [316, 429] on link at bounding box center [316, 429] width 0 height 0
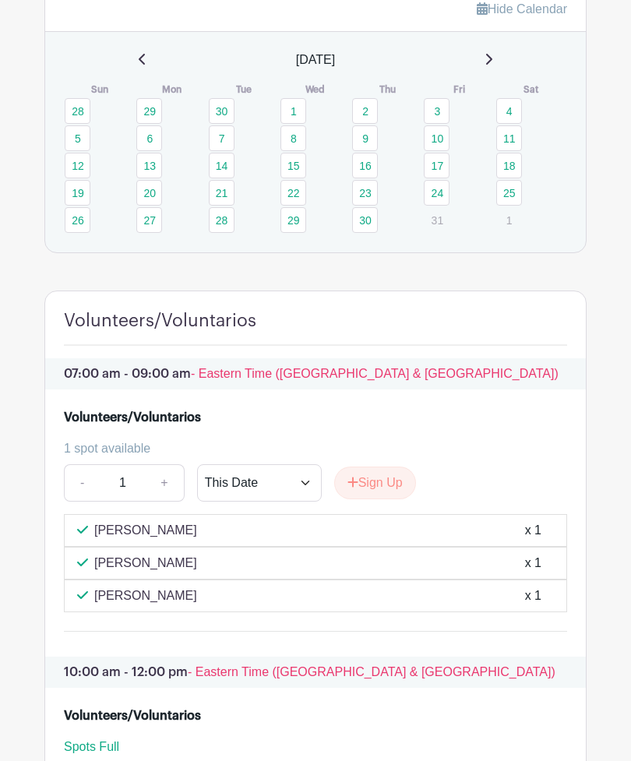
scroll to position [1047, 0]
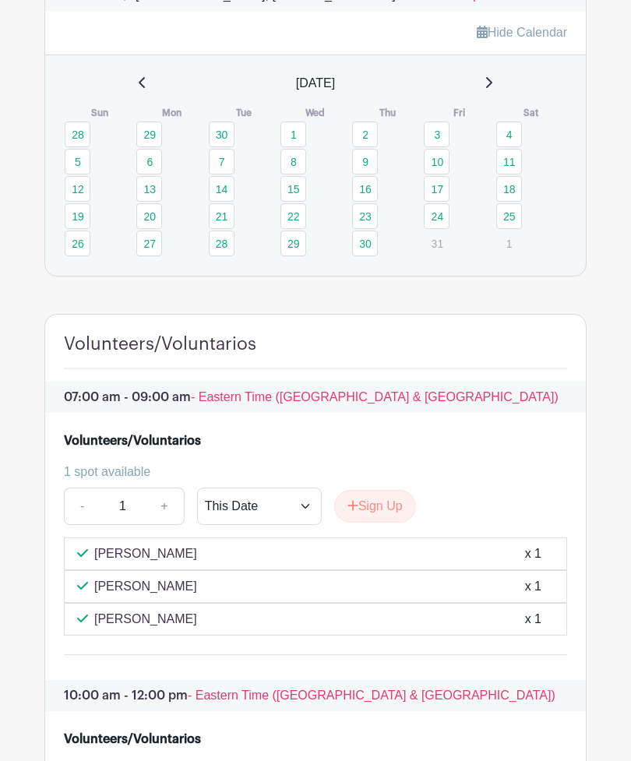
click at [443, 256] on p "31" at bounding box center [437, 244] width 26 height 24
click at [441, 256] on p "31" at bounding box center [437, 244] width 26 height 24
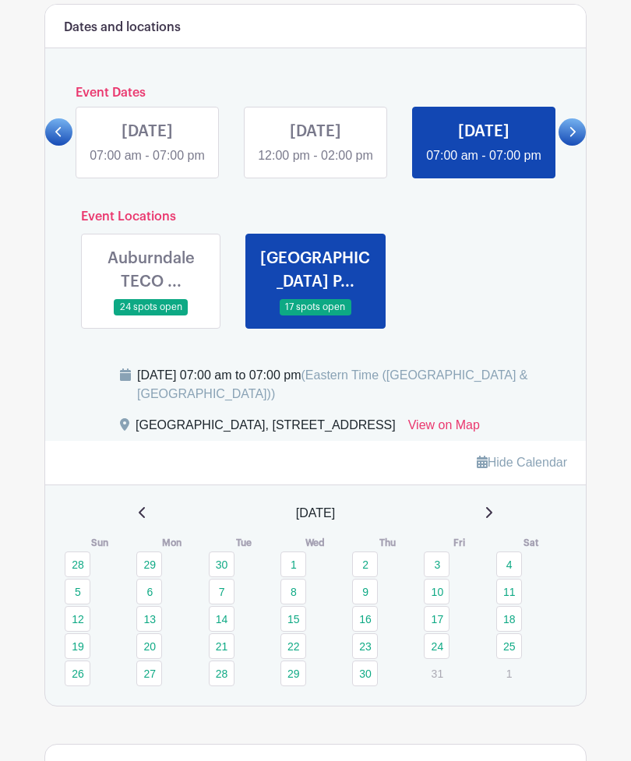
scroll to position [615, 0]
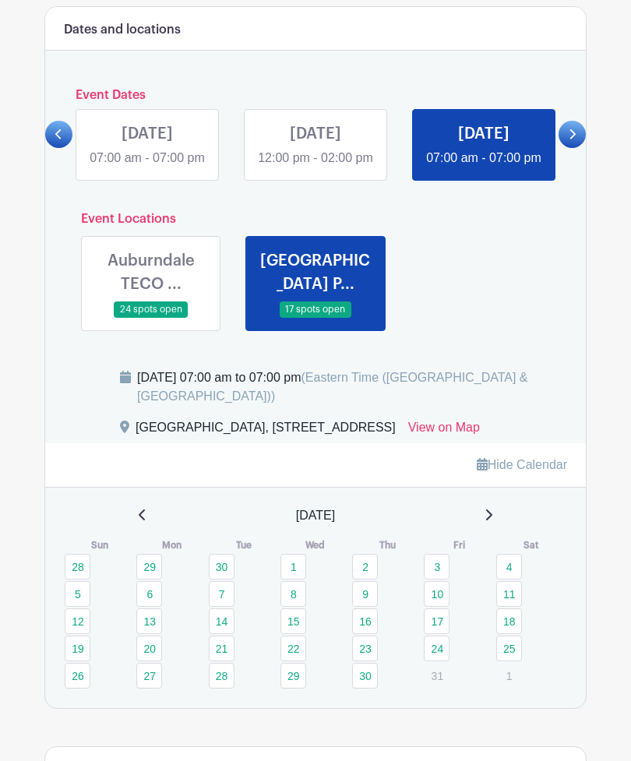
click at [578, 148] on link at bounding box center [572, 134] width 27 height 27
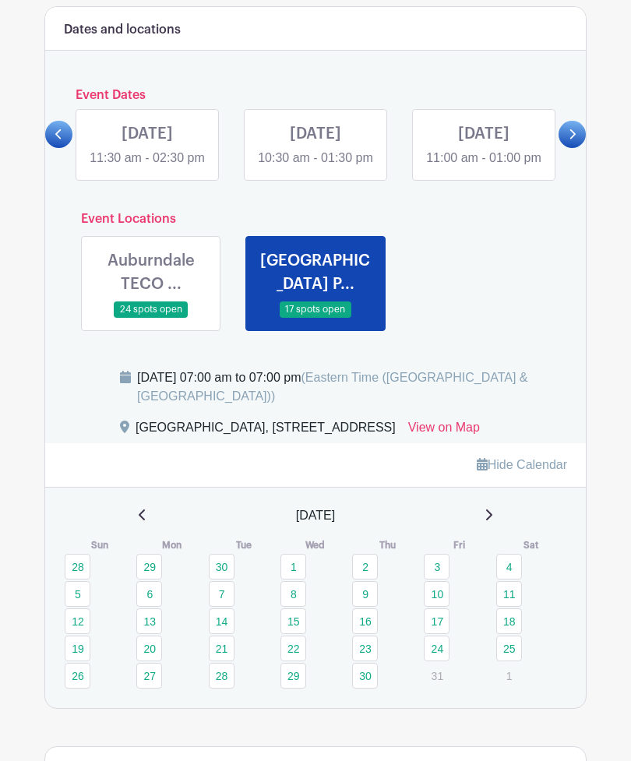
click at [577, 143] on link at bounding box center [572, 134] width 27 height 27
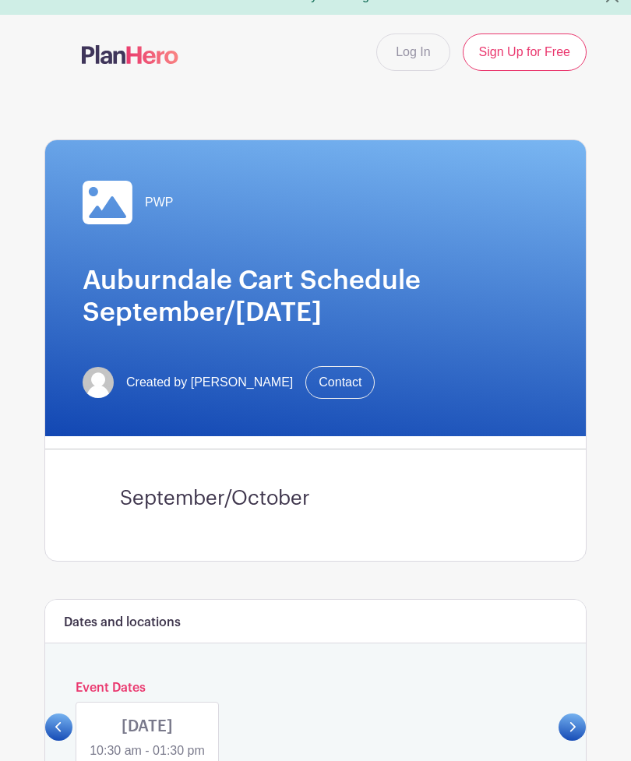
scroll to position [0, 0]
